Goal: Navigation & Orientation: Locate item on page

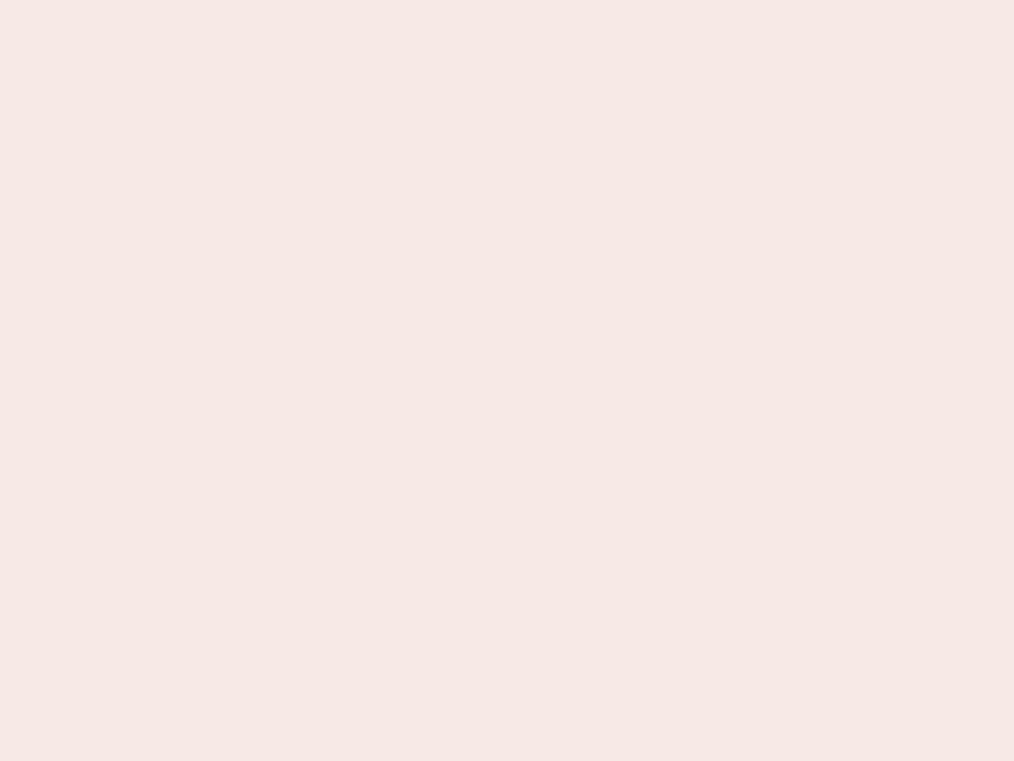
click at [507, 380] on nb-app "Almost there Thank you for registering for Newbook. Your account is under revie…" at bounding box center [507, 380] width 1014 height 761
click at [507, 0] on nb-app "Almost there Thank you for registering for Newbook. Your account is under revie…" at bounding box center [507, 380] width 1014 height 761
click at [542, 0] on nb-app "Almost there Thank you for registering for Newbook. Your account is under revie…" at bounding box center [507, 380] width 1014 height 761
click at [507, 380] on nb-app "Almost there Thank you for registering for Newbook. Your account is under revie…" at bounding box center [507, 380] width 1014 height 761
click at [507, 0] on nb-app "Almost there Thank you for registering for Newbook. Your account is under revie…" at bounding box center [507, 380] width 1014 height 761
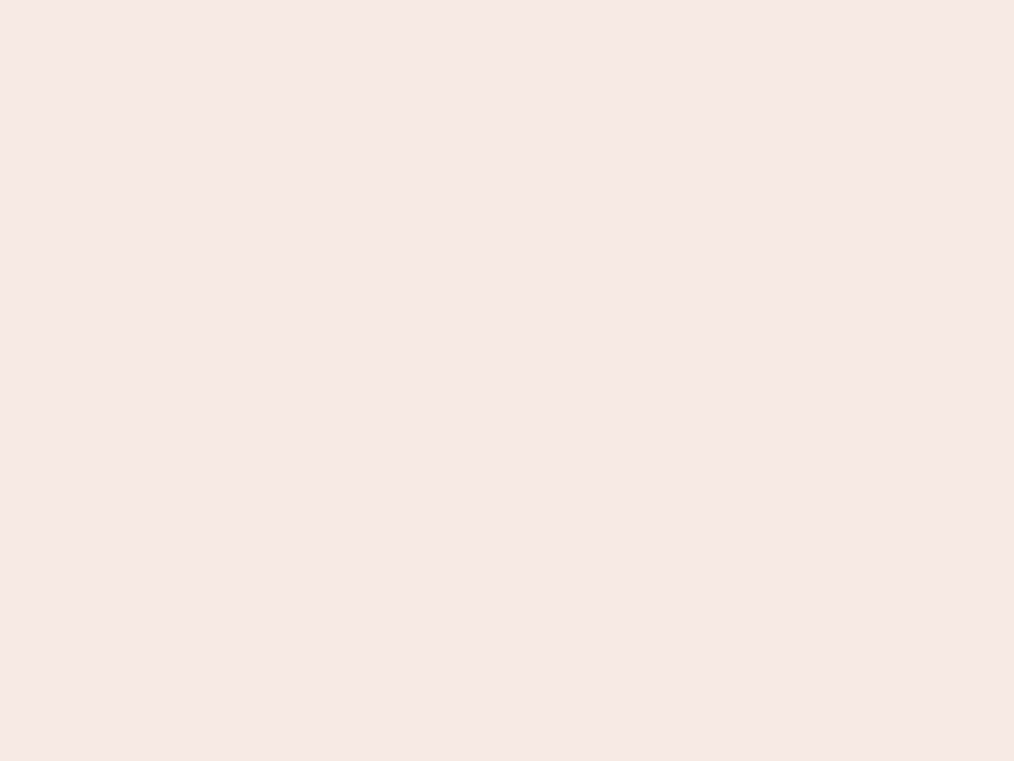
click at [354, 0] on nb-app "Almost there Thank you for registering for Newbook. Your account is under revie…" at bounding box center [507, 380] width 1014 height 761
click at [507, 380] on nb-app "Almost there Thank you for registering for Newbook. Your account is under revie…" at bounding box center [507, 380] width 1014 height 761
click at [507, 0] on nb-app "Almost there Thank you for registering for Newbook. Your account is under revie…" at bounding box center [507, 380] width 1014 height 761
click at [354, 0] on nb-app "Almost there Thank you for registering for Newbook. Your account is under revie…" at bounding box center [507, 380] width 1014 height 761
click at [507, 380] on nb-app "Almost there Thank you for registering for Newbook. Your account is under revie…" at bounding box center [507, 380] width 1014 height 761
